Goal: Check status

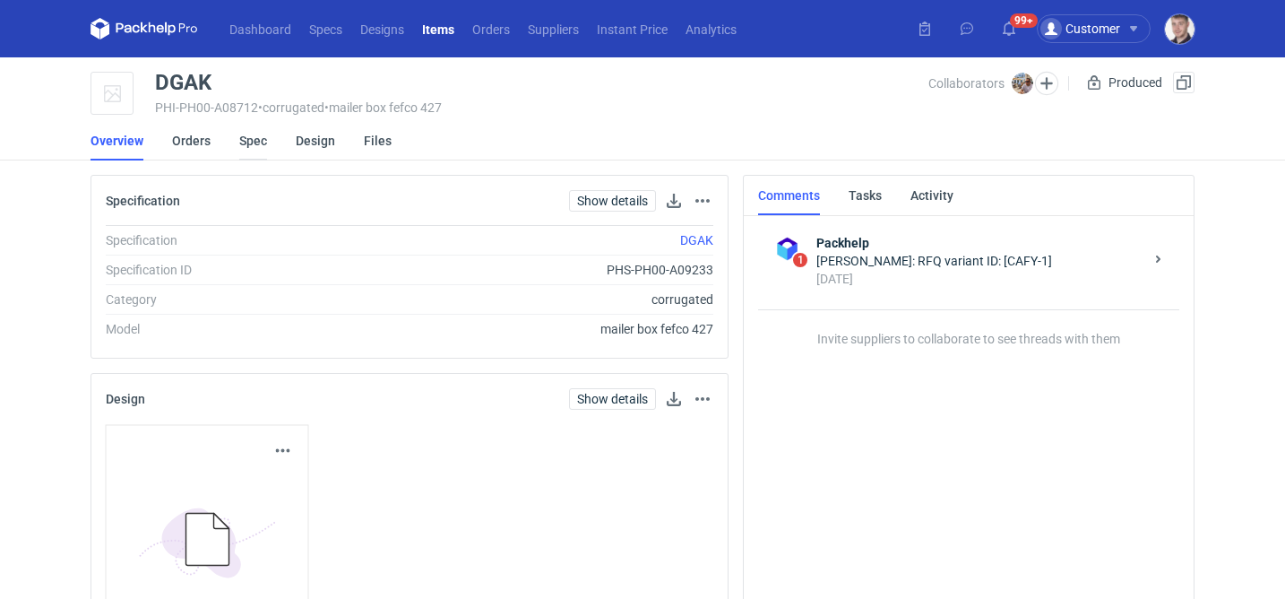
click at [251, 139] on link "Spec" at bounding box center [253, 140] width 28 height 39
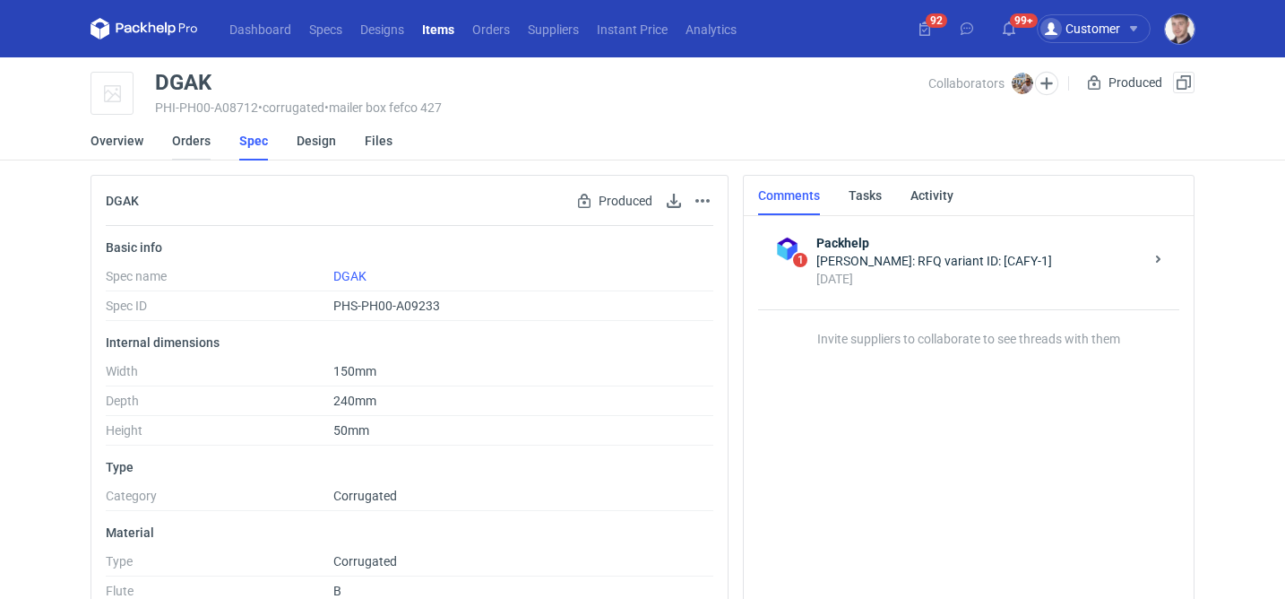
click at [205, 148] on link "Orders" at bounding box center [191, 140] width 39 height 39
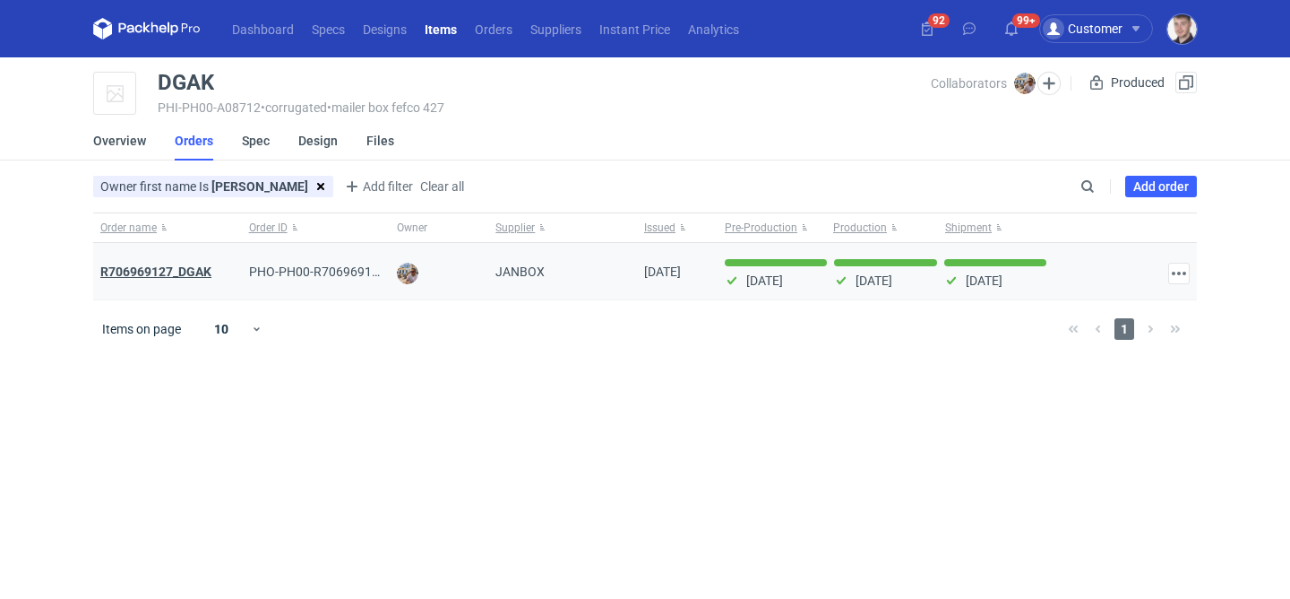
click at [187, 264] on strong "R706969127_DGAK" at bounding box center [155, 271] width 111 height 14
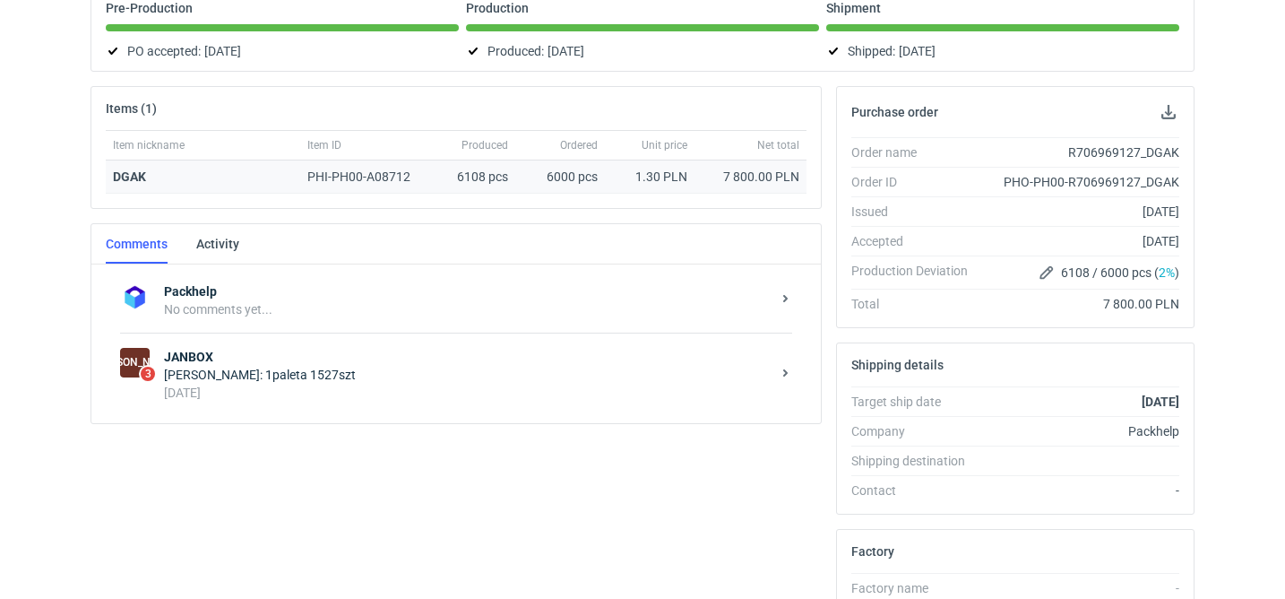
scroll to position [203, 0]
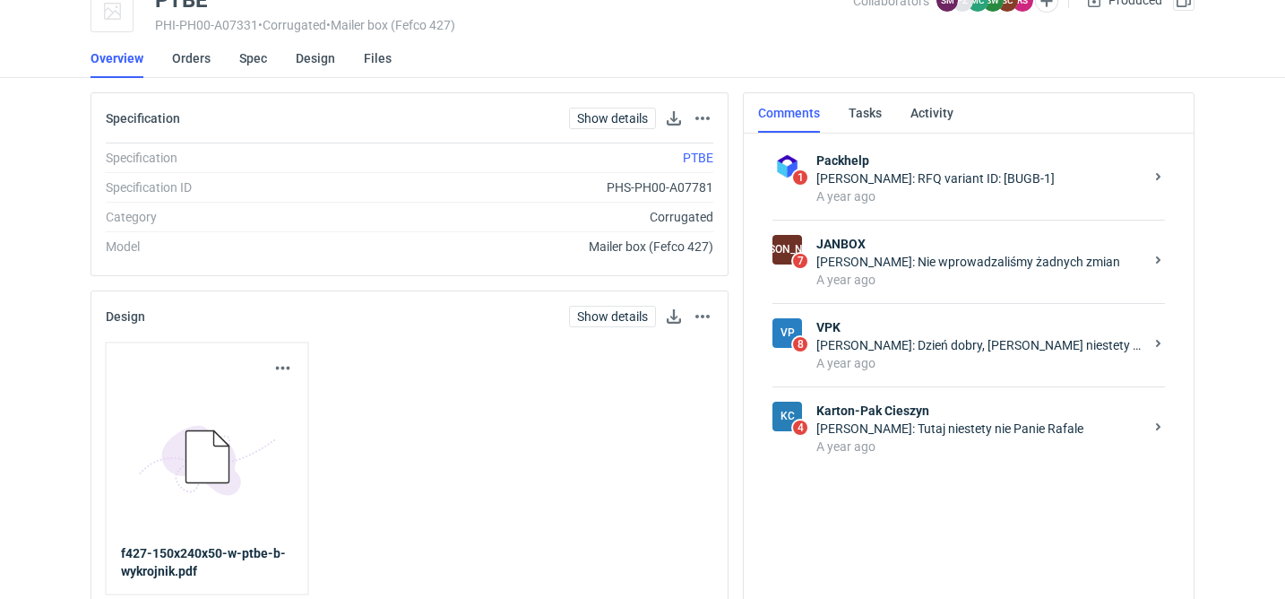
scroll to position [89, 0]
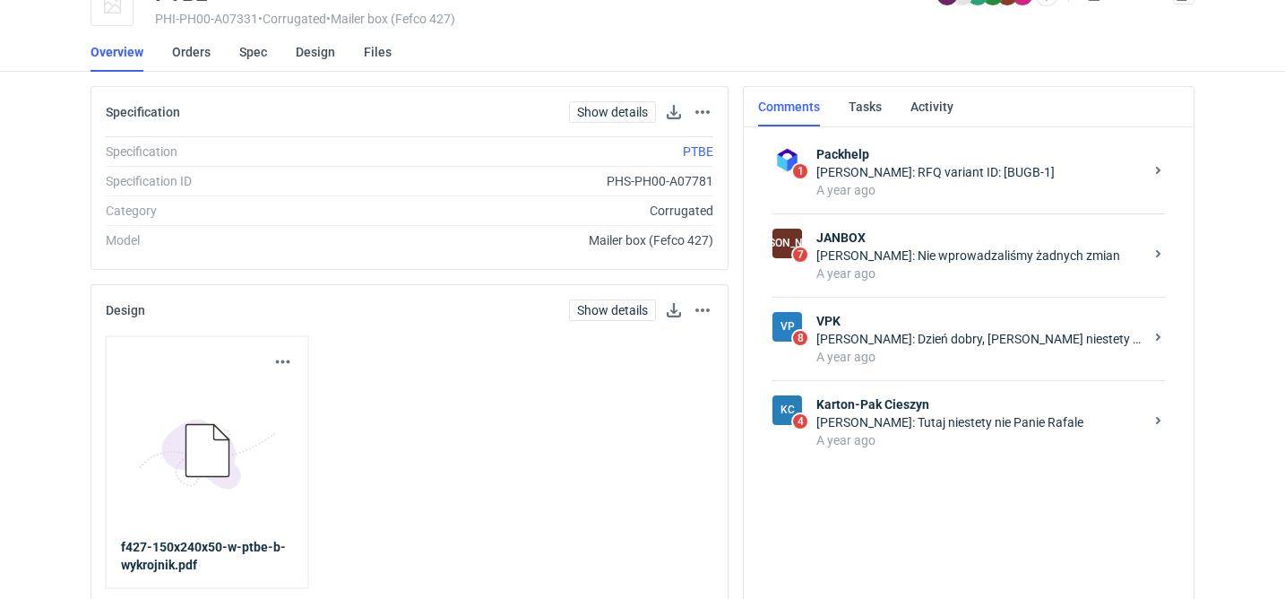
click at [904, 256] on div "Sylwia Cichórz: Nie wprowadzaliśmy żadnych zmian" at bounding box center [979, 255] width 327 height 18
